Goal: Transaction & Acquisition: Purchase product/service

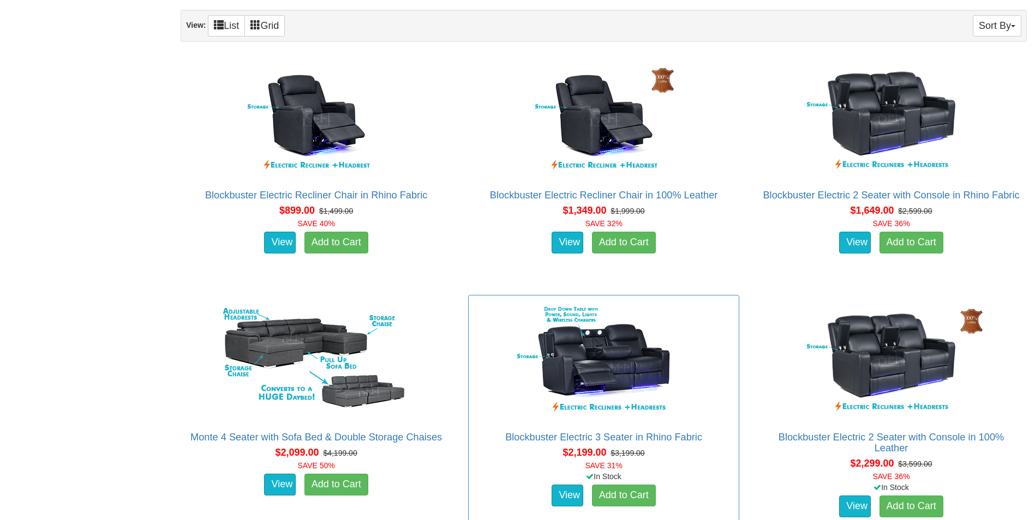
scroll to position [764, 0]
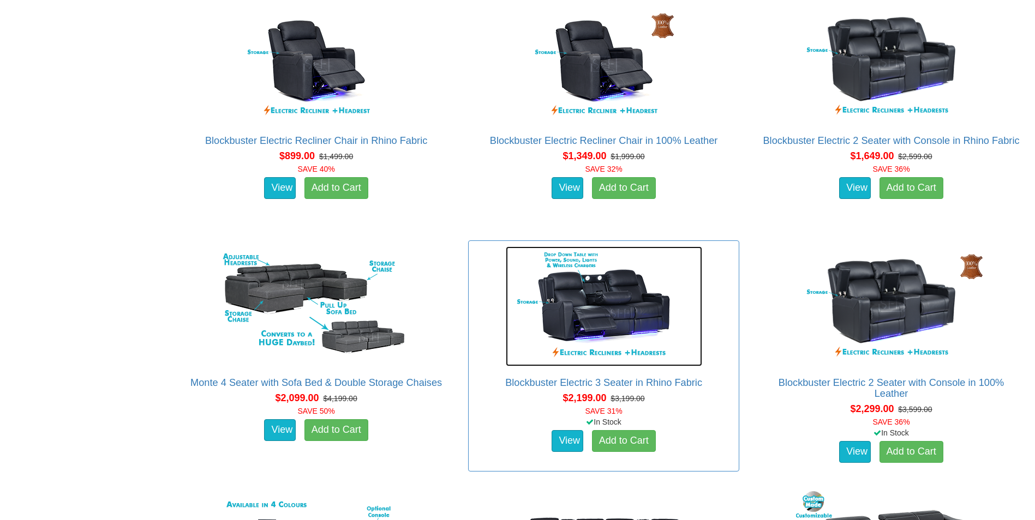
click at [602, 319] on img at bounding box center [604, 307] width 196 height 120
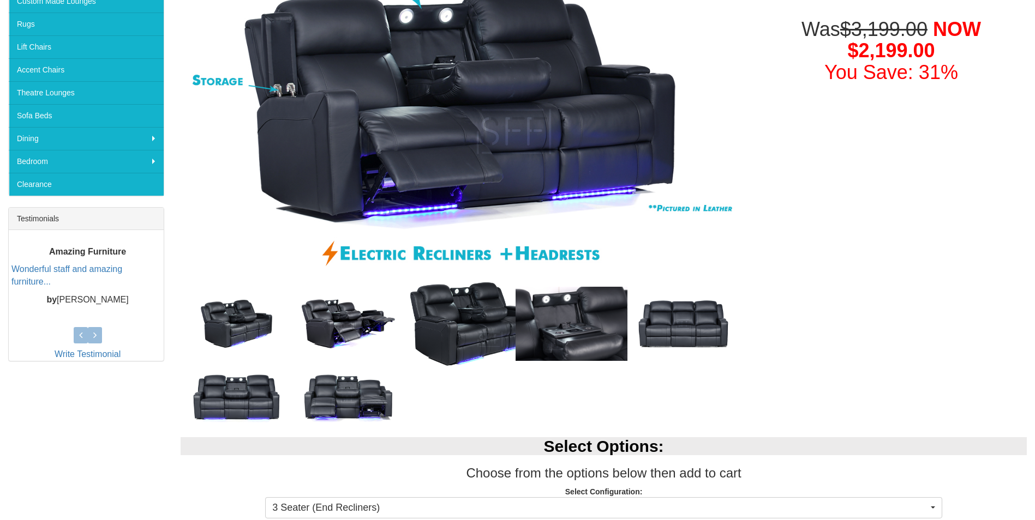
scroll to position [273, 0]
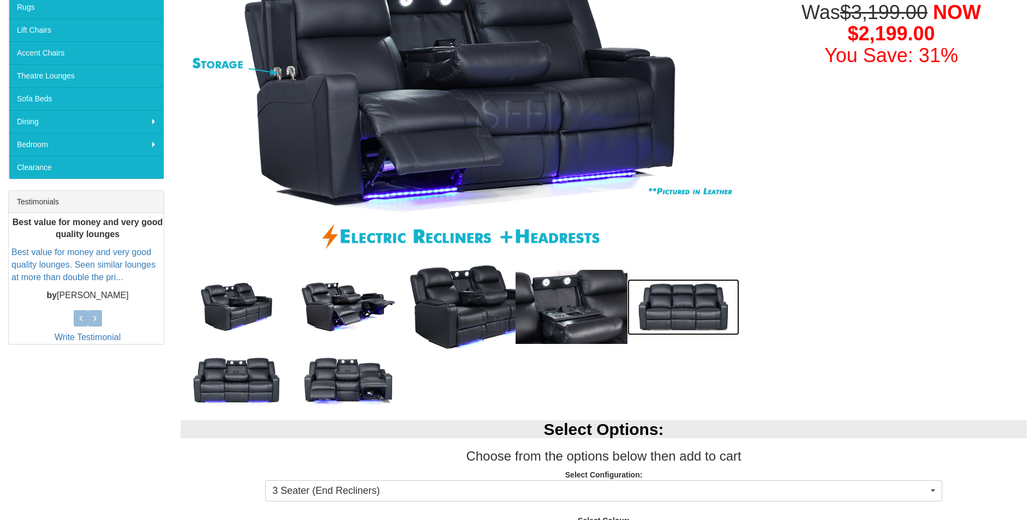
click at [677, 311] on img at bounding box center [683, 307] width 112 height 56
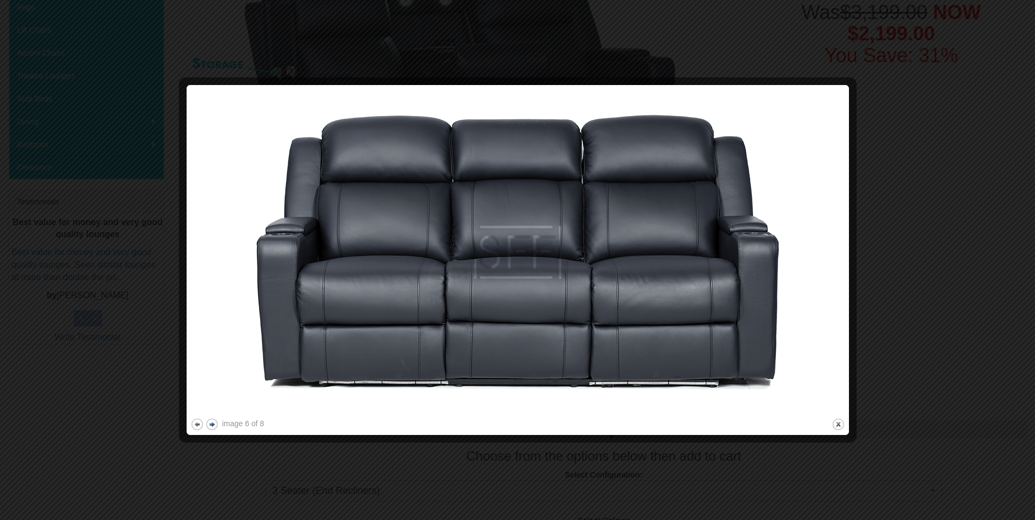
click at [212, 422] on button "next" at bounding box center [212, 425] width 14 height 14
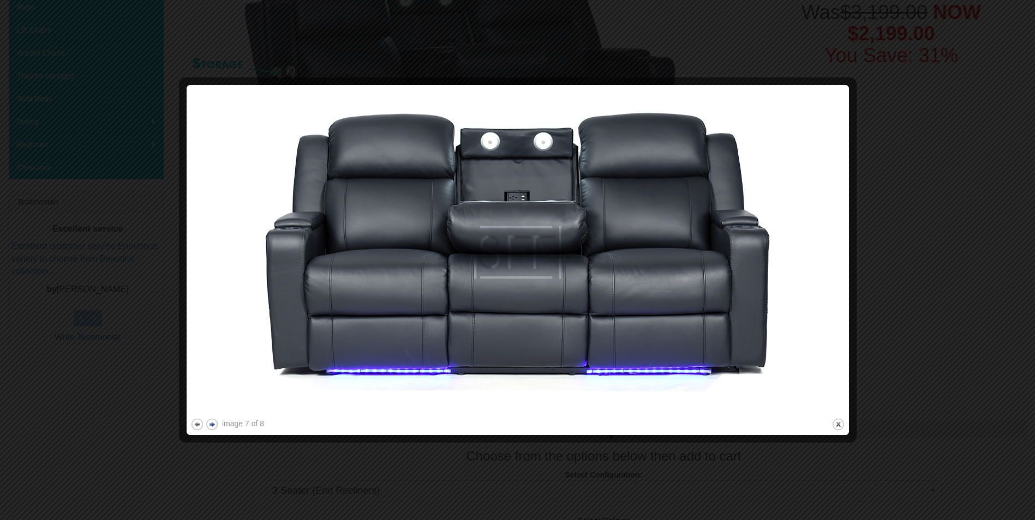
click at [212, 422] on button "next" at bounding box center [212, 425] width 14 height 14
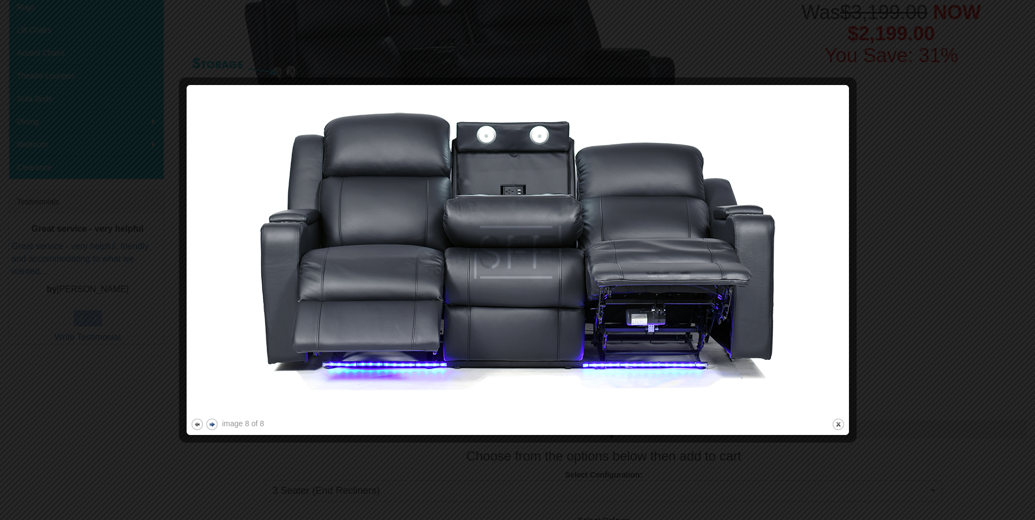
click at [213, 426] on button "next" at bounding box center [212, 425] width 14 height 14
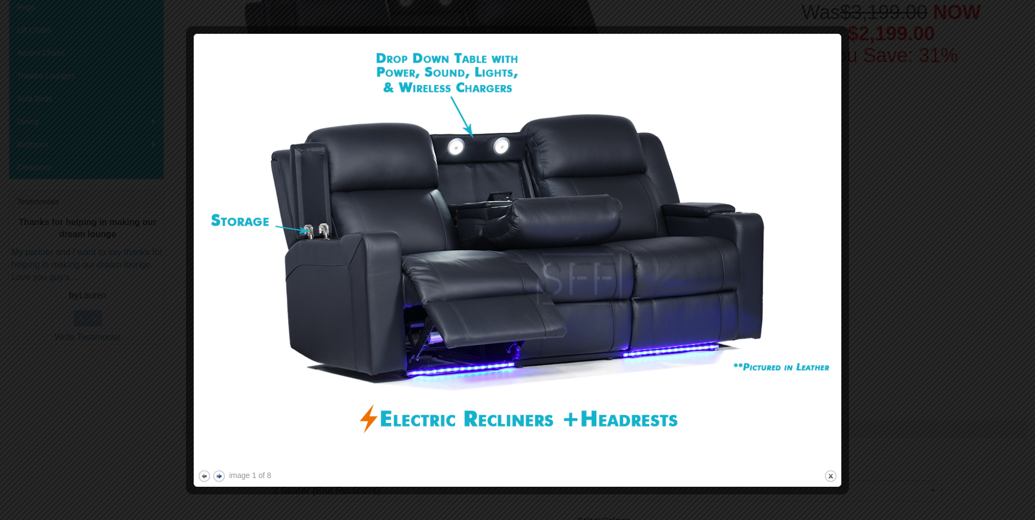
click at [223, 475] on button "next" at bounding box center [219, 477] width 14 height 14
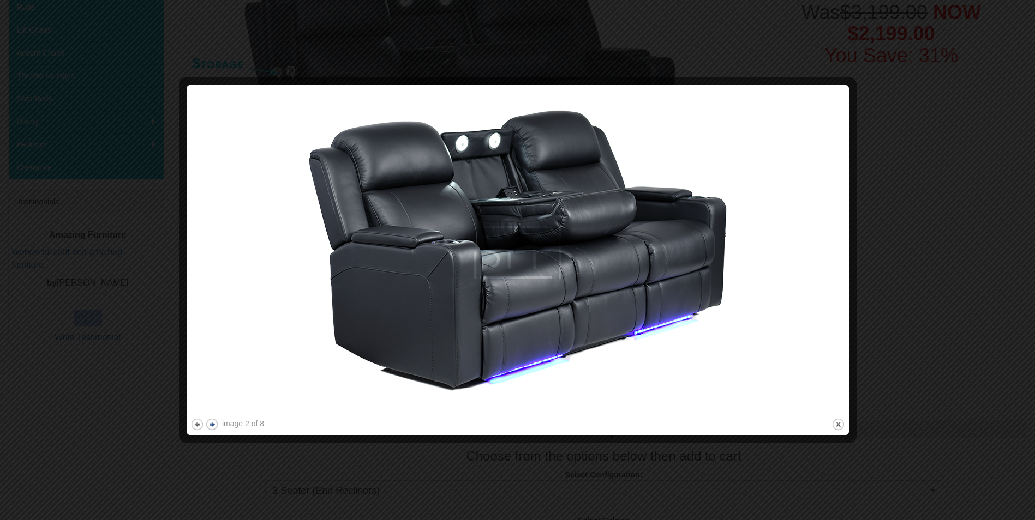
click at [223, 475] on div at bounding box center [517, 260] width 1035 height 520
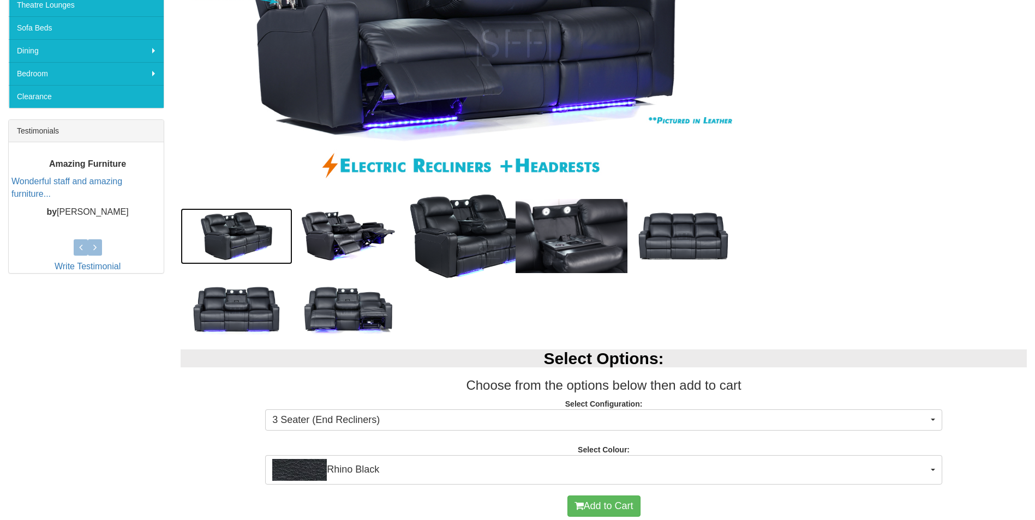
scroll to position [491, 0]
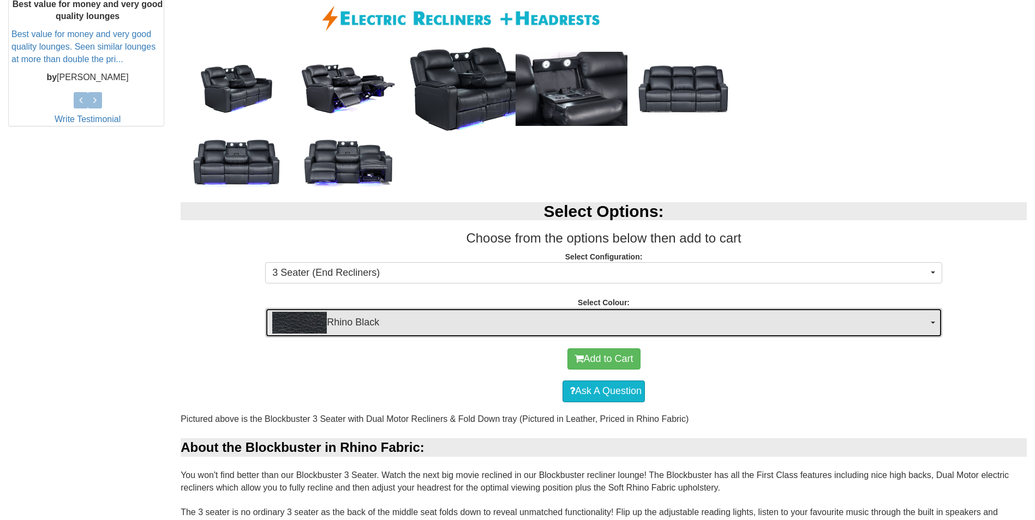
click at [937, 325] on button "Rhino Black" at bounding box center [603, 322] width 677 height 29
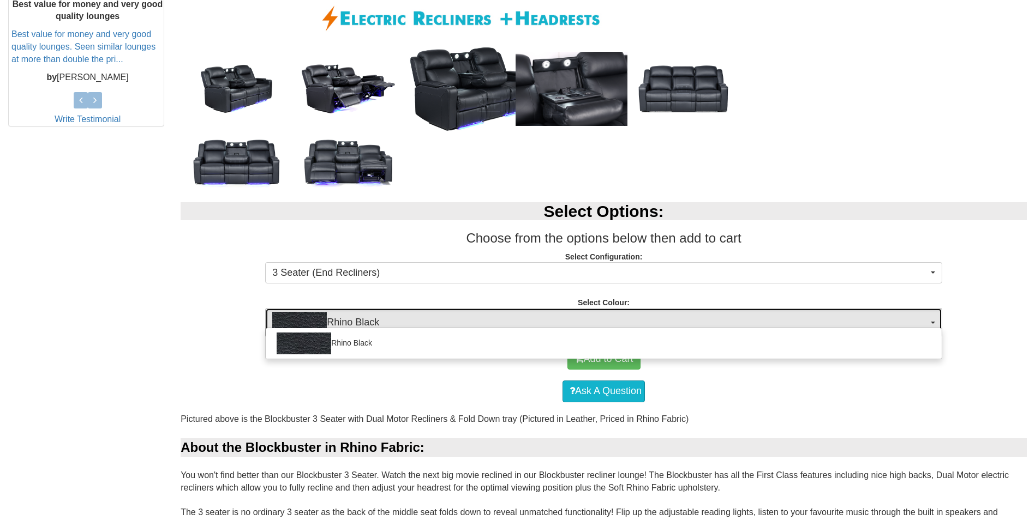
click at [937, 325] on button "Rhino Black" at bounding box center [603, 322] width 677 height 29
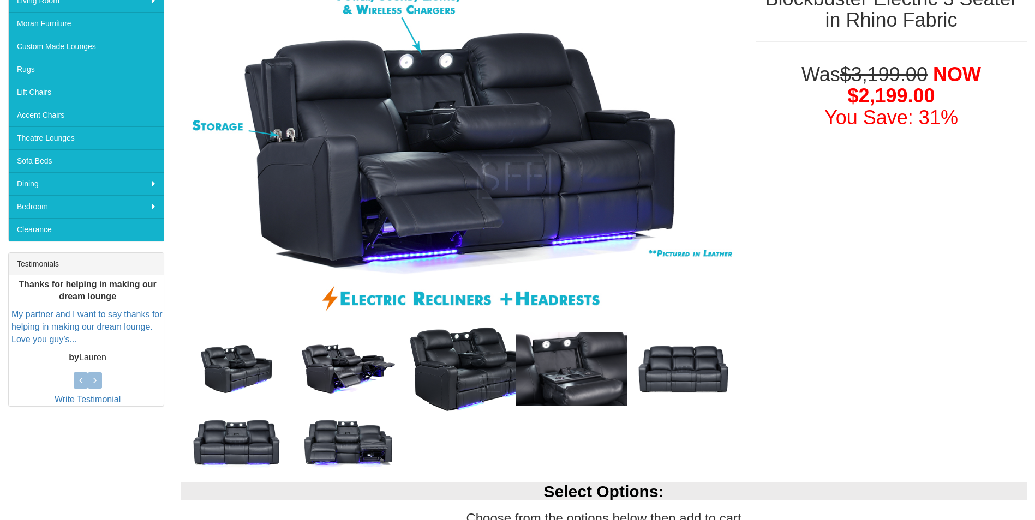
scroll to position [0, 0]
